Goal: Navigation & Orientation: Find specific page/section

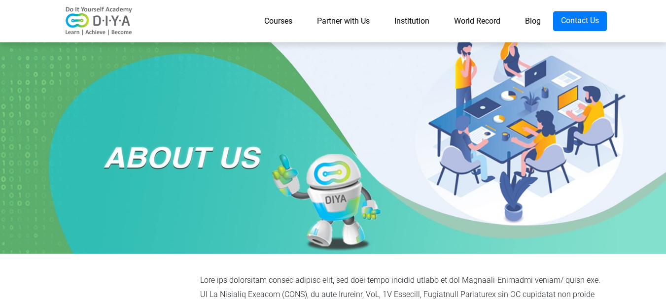
scroll to position [8, 0]
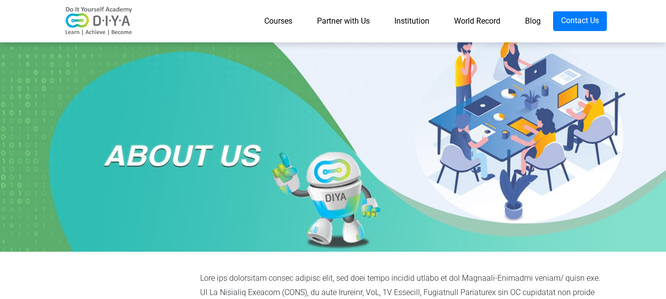
click at [479, 26] on link "World Record" at bounding box center [476, 21] width 71 height 20
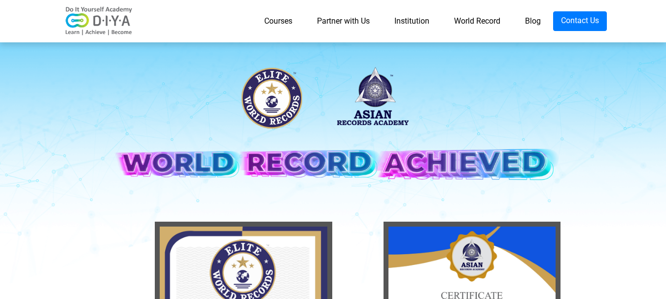
click at [336, 26] on link "Partner with Us" at bounding box center [342, 21] width 77 height 20
